Goal: Find specific page/section: Find specific page/section

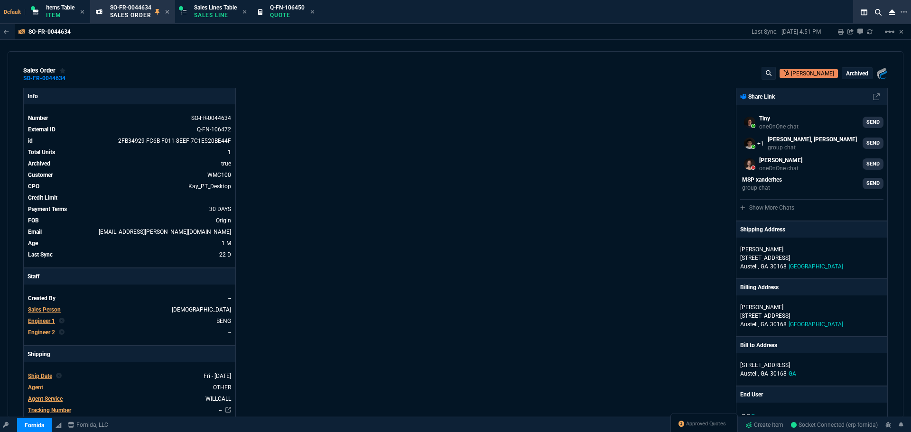
click at [329, 111] on div "Info Number SO-FR-0044634 External ID Q-FN-106472 id 2FB34929-FC6B-F011-8EEF-7C…" at bounding box center [239, 397] width 432 height 619
click at [55, 18] on p "Item" at bounding box center [60, 15] width 28 height 8
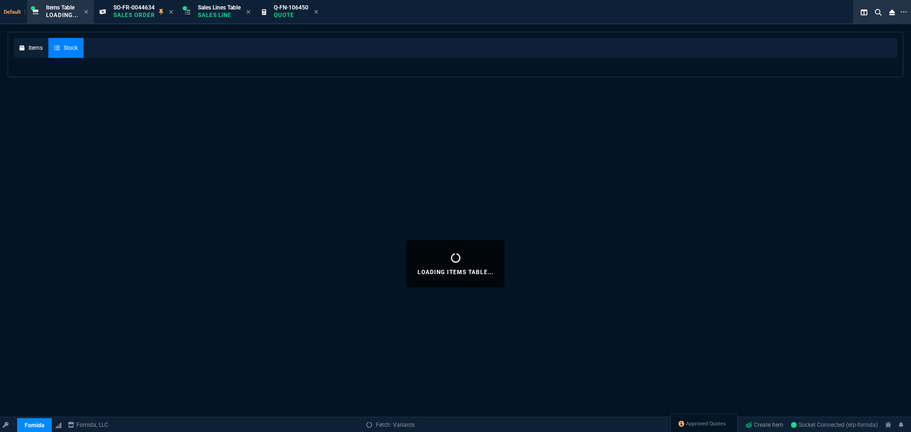
select select
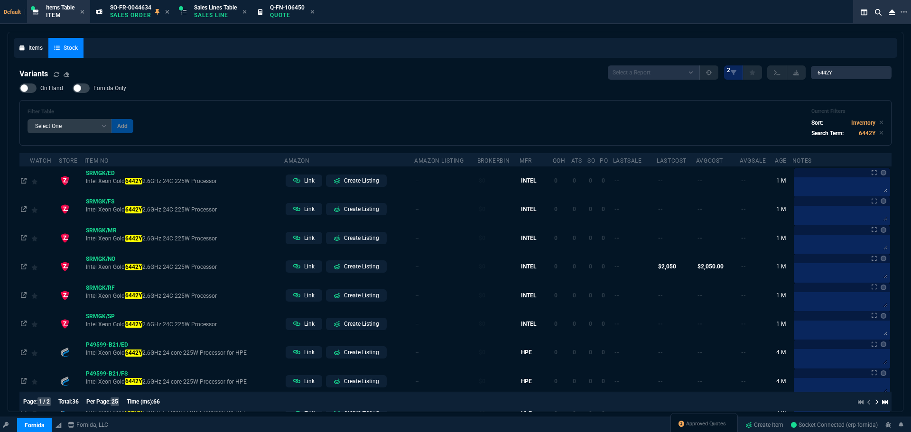
click at [371, 89] on div "On Hand Fornida Only Filter Table Select One Add Filter () Age (daysAgo) Amazon…" at bounding box center [455, 115] width 873 height 62
click at [843, 75] on input "6442Y" at bounding box center [851, 72] width 81 height 13
paste input "P48818-B21"
type input "P48818-B21"
